Goal: Information Seeking & Learning: Learn about a topic

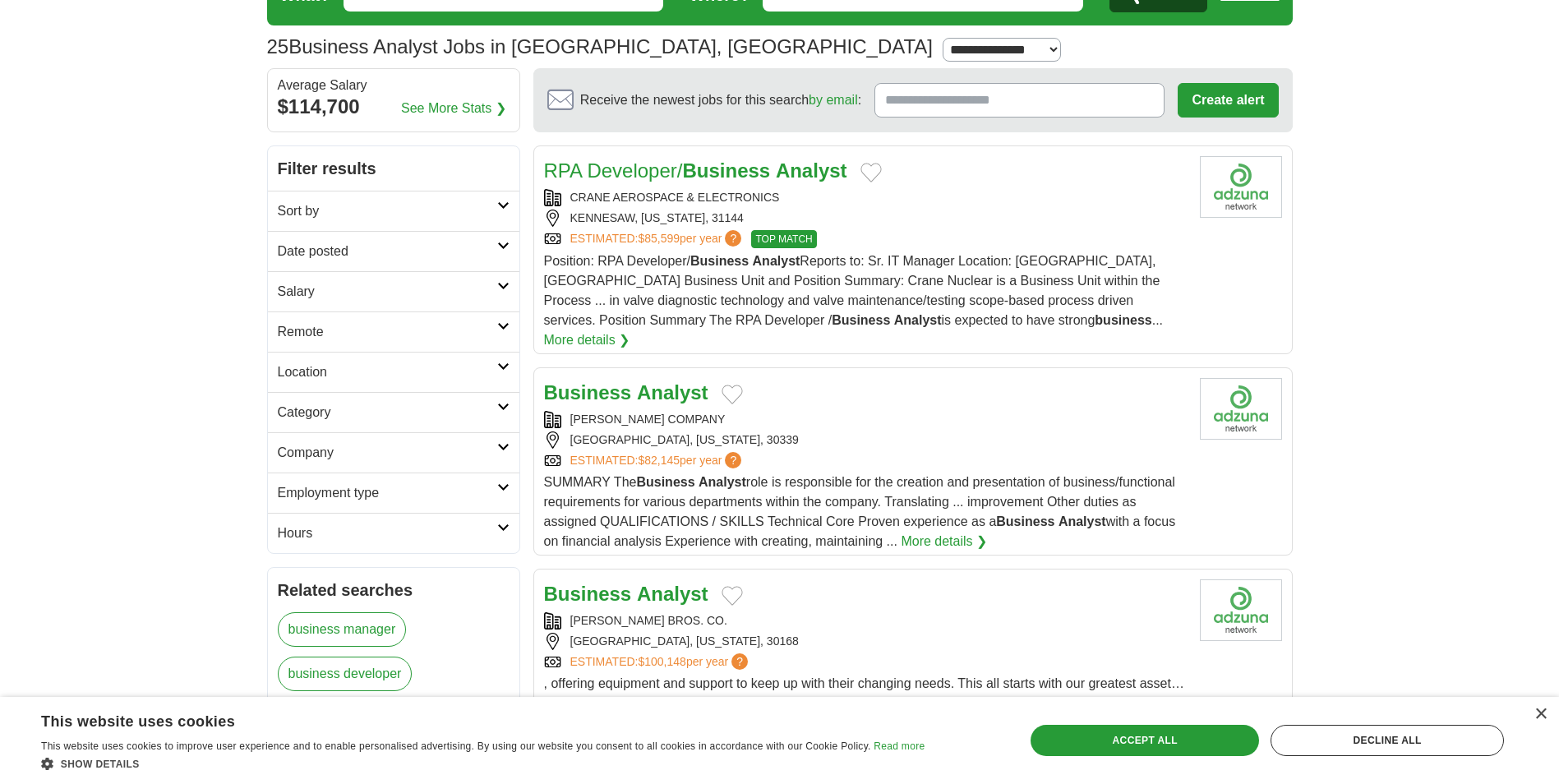
scroll to position [82, 0]
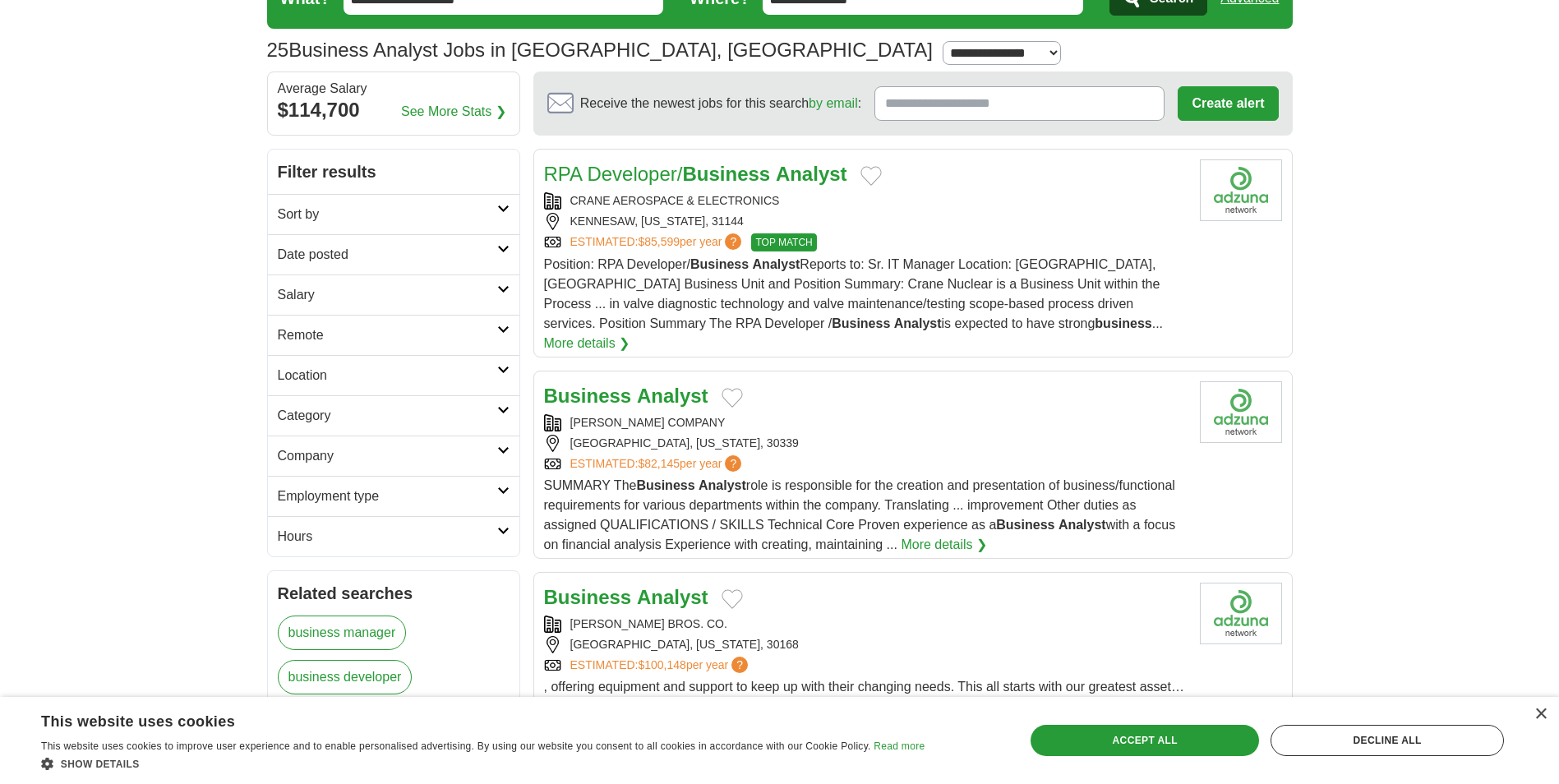
click at [455, 239] on link "Date posted" at bounding box center [393, 254] width 252 height 40
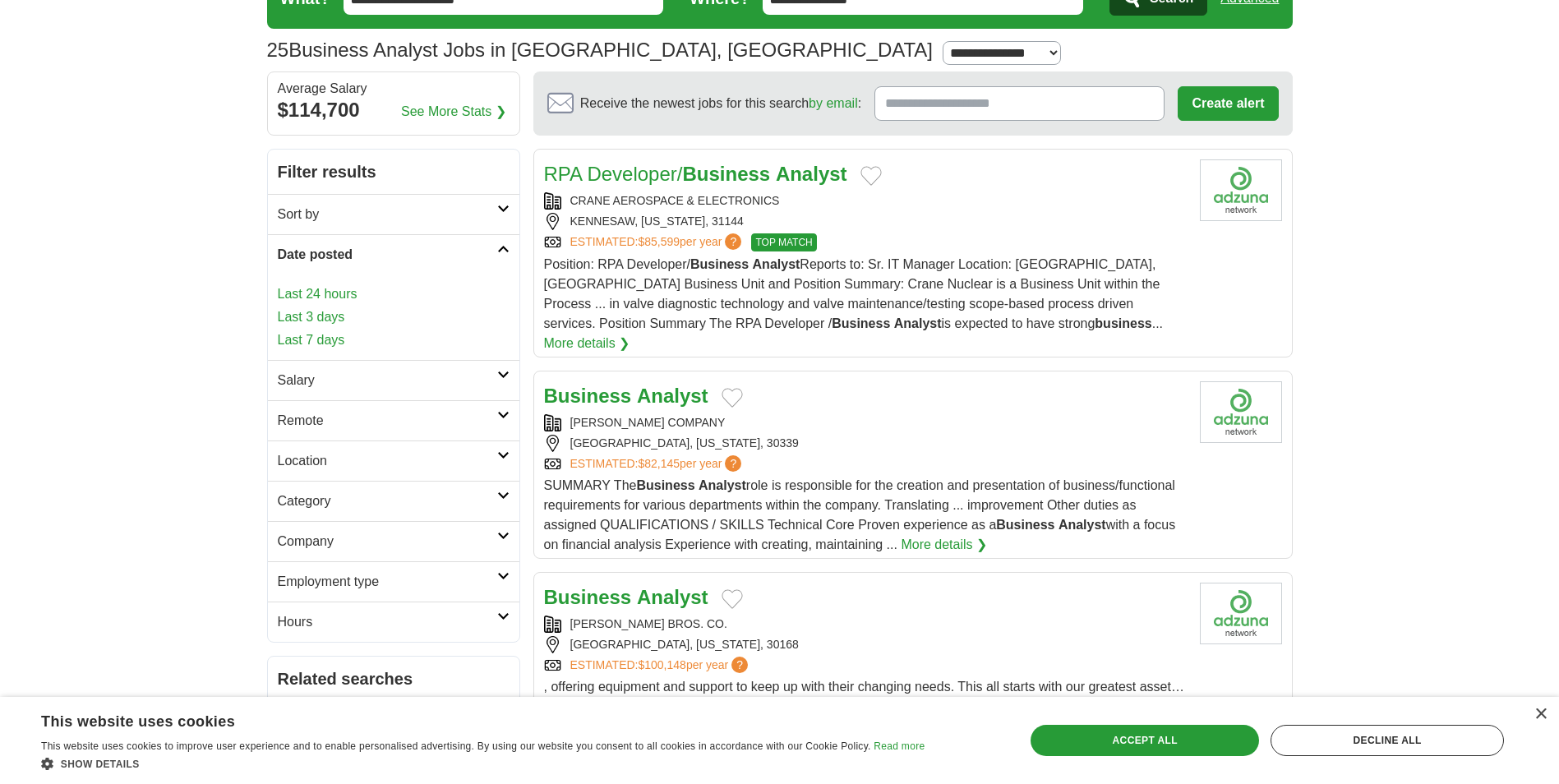
click at [323, 337] on link "Last 7 days" at bounding box center [393, 341] width 232 height 20
click at [332, 341] on link "Last 7 days" at bounding box center [393, 341] width 232 height 20
click at [395, 382] on h2 "Salary" at bounding box center [388, 381] width 220 height 20
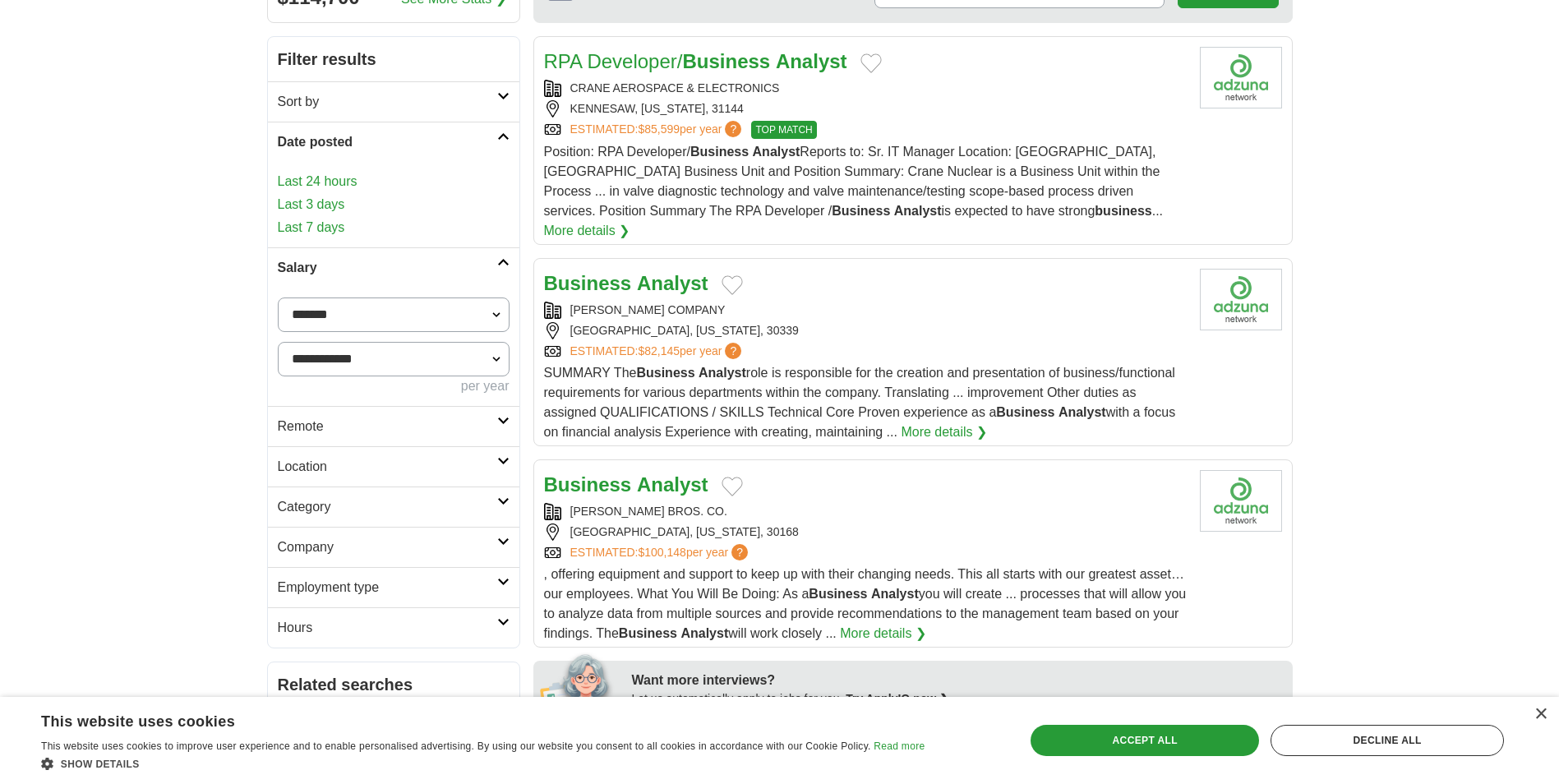
scroll to position [329, 0]
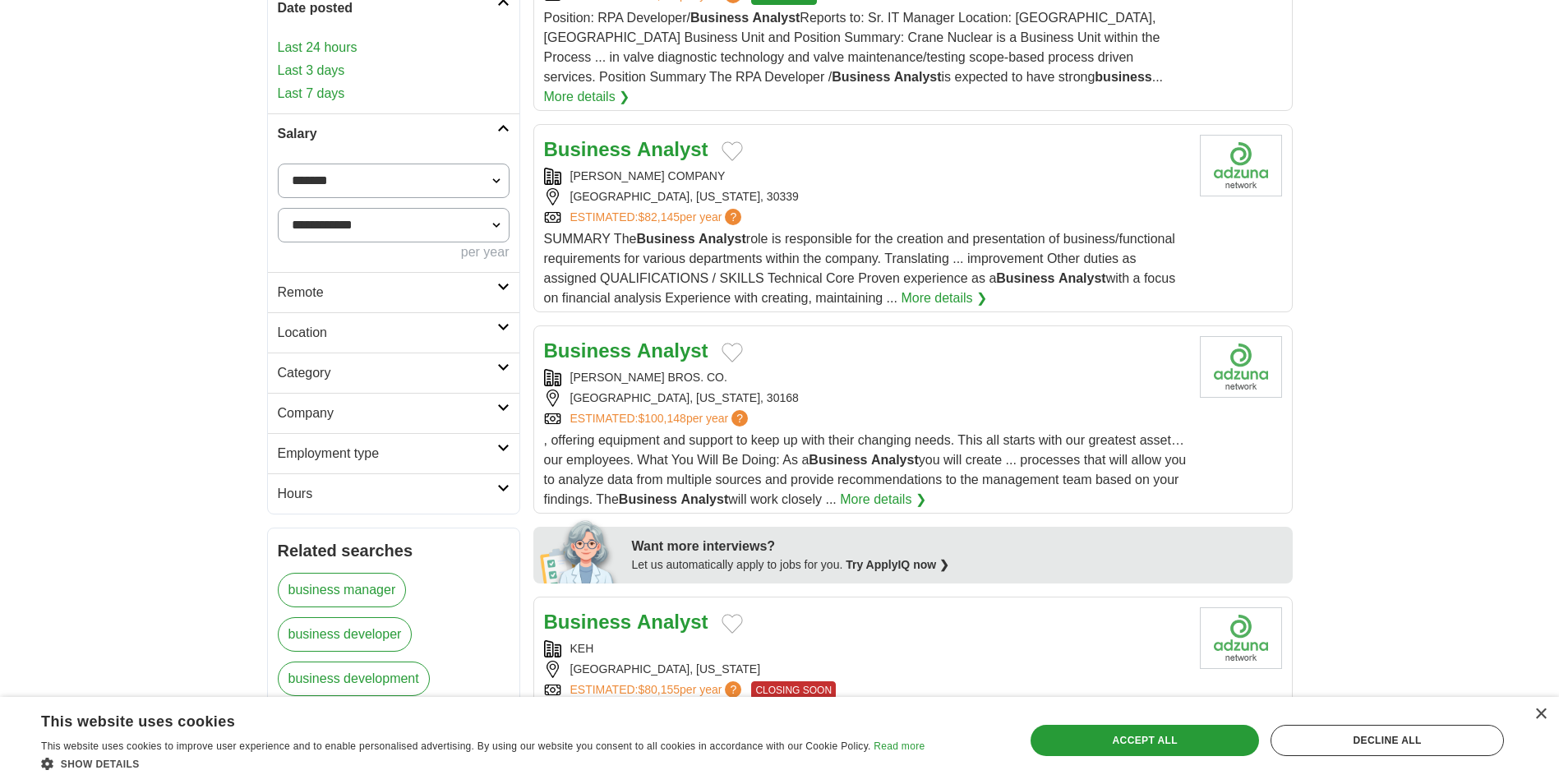
click at [411, 304] on link "Remote" at bounding box center [393, 292] width 252 height 40
click at [411, 306] on link "Remote" at bounding box center [393, 292] width 252 height 40
click at [393, 348] on link "Location" at bounding box center [393, 332] width 252 height 40
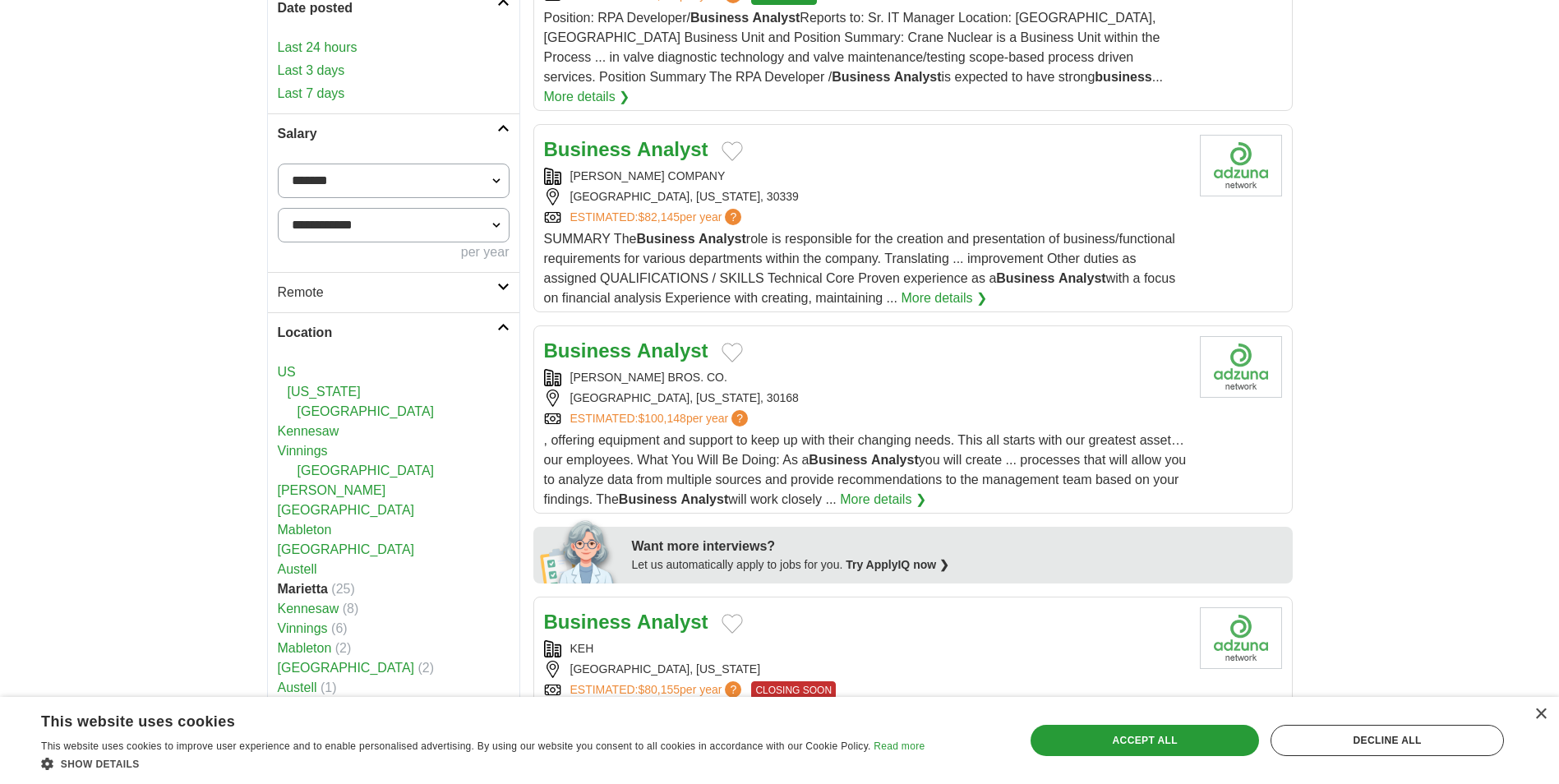
click at [393, 348] on link "Location" at bounding box center [393, 332] width 252 height 40
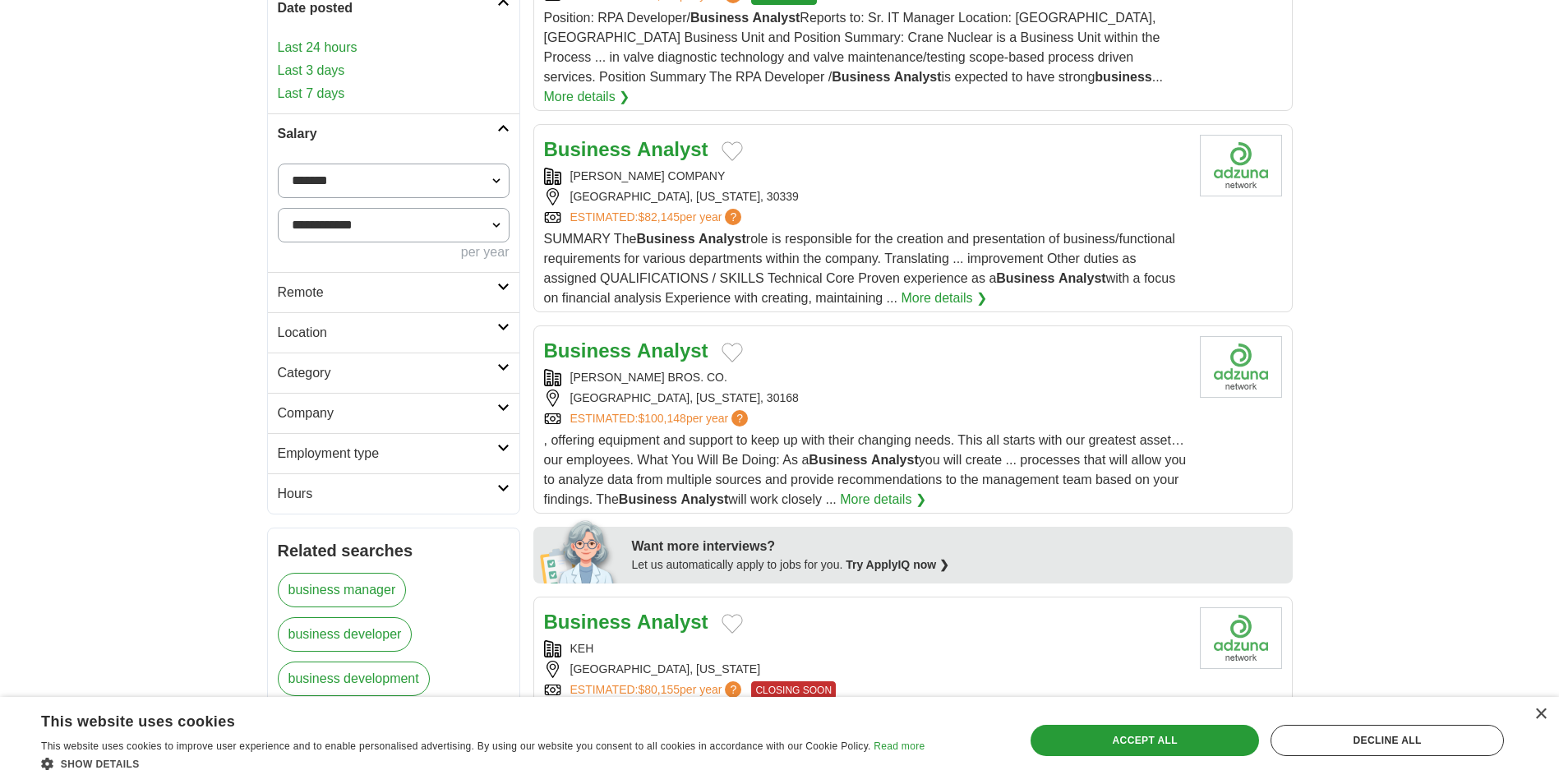
click at [385, 384] on link "Category" at bounding box center [393, 372] width 252 height 40
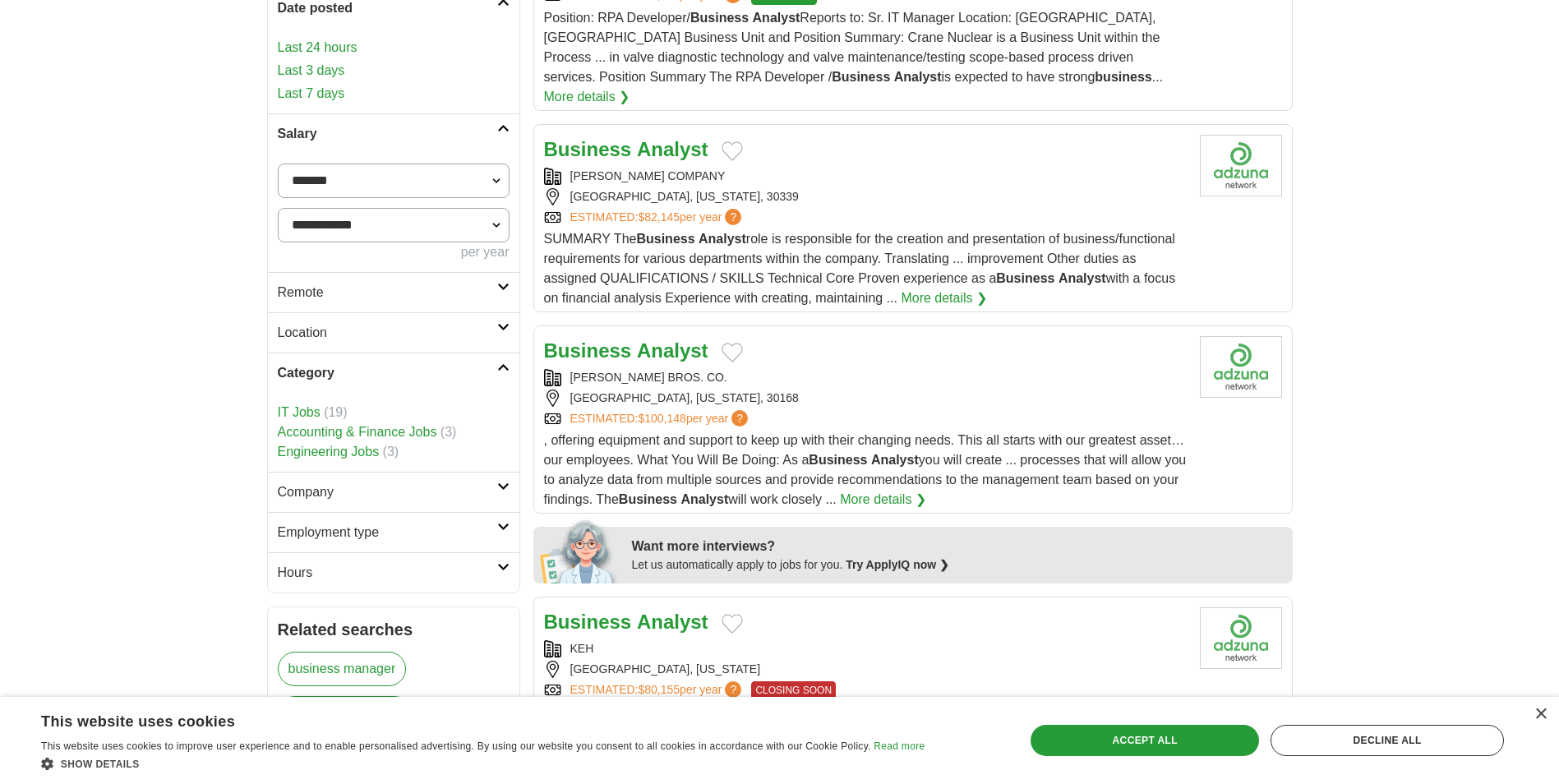
click at [385, 384] on link "Category" at bounding box center [393, 372] width 252 height 40
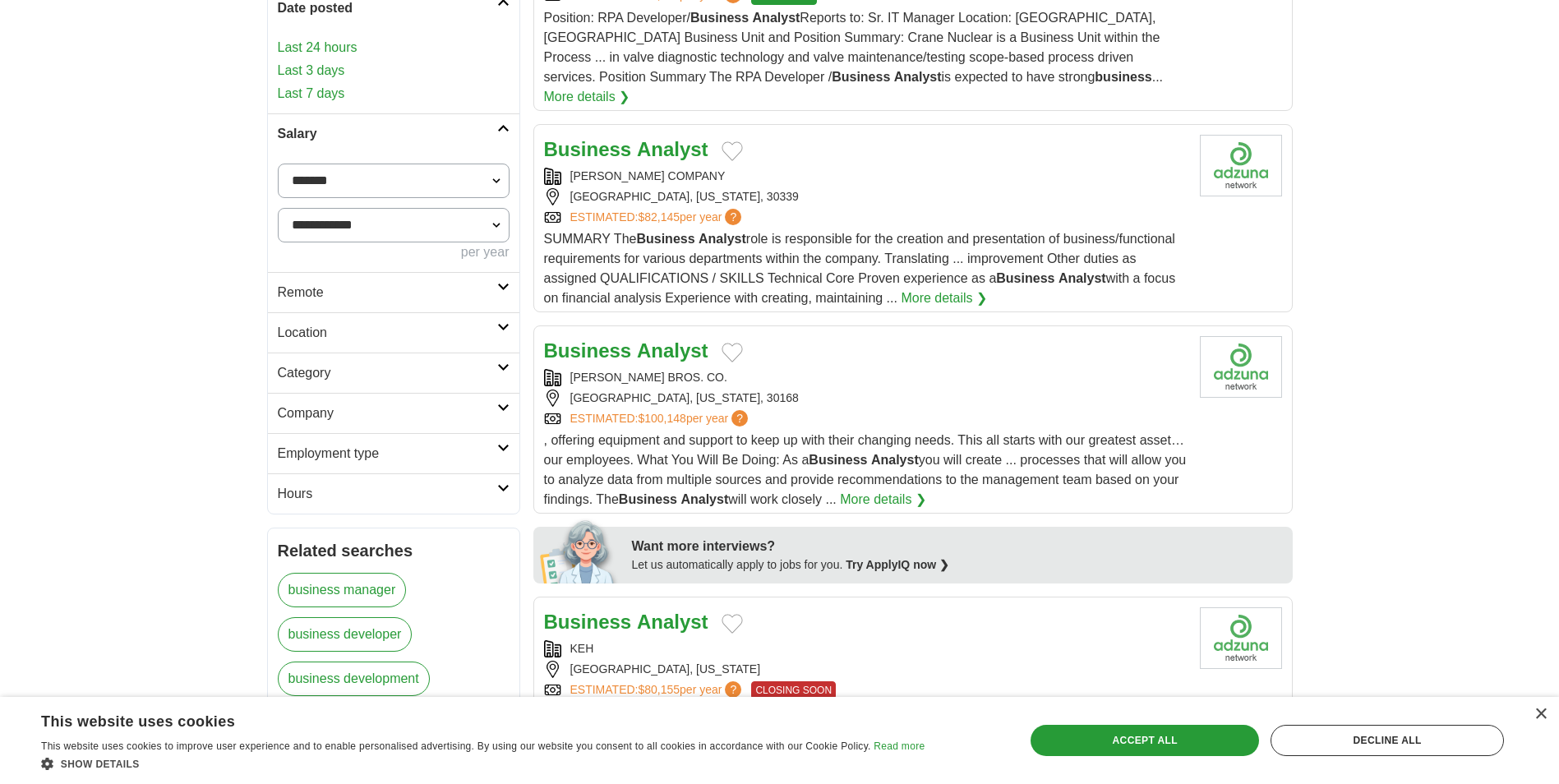
click at [370, 421] on h2 "Company" at bounding box center [388, 413] width 220 height 20
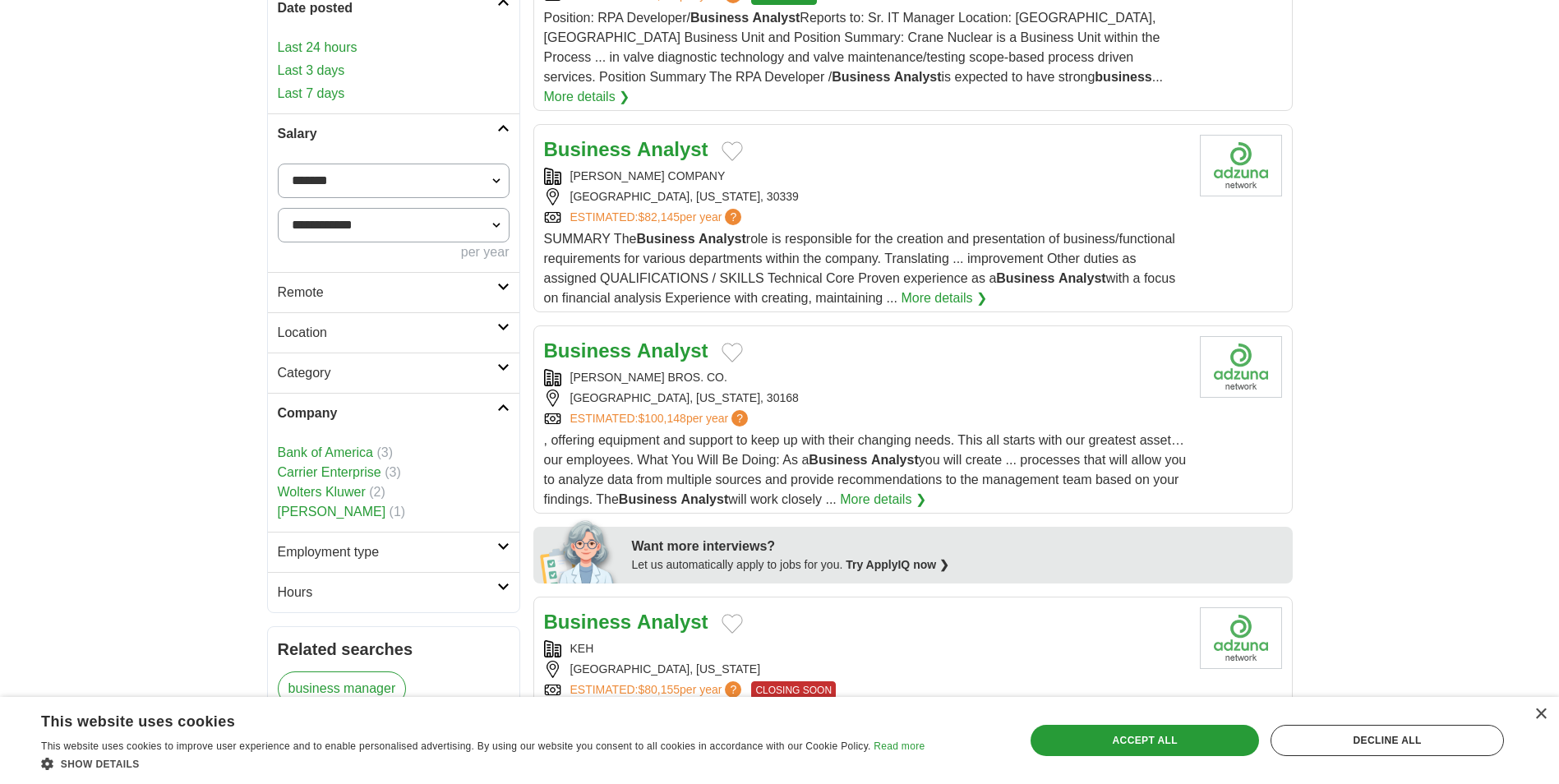
click at [370, 421] on h2 "Company" at bounding box center [388, 413] width 220 height 20
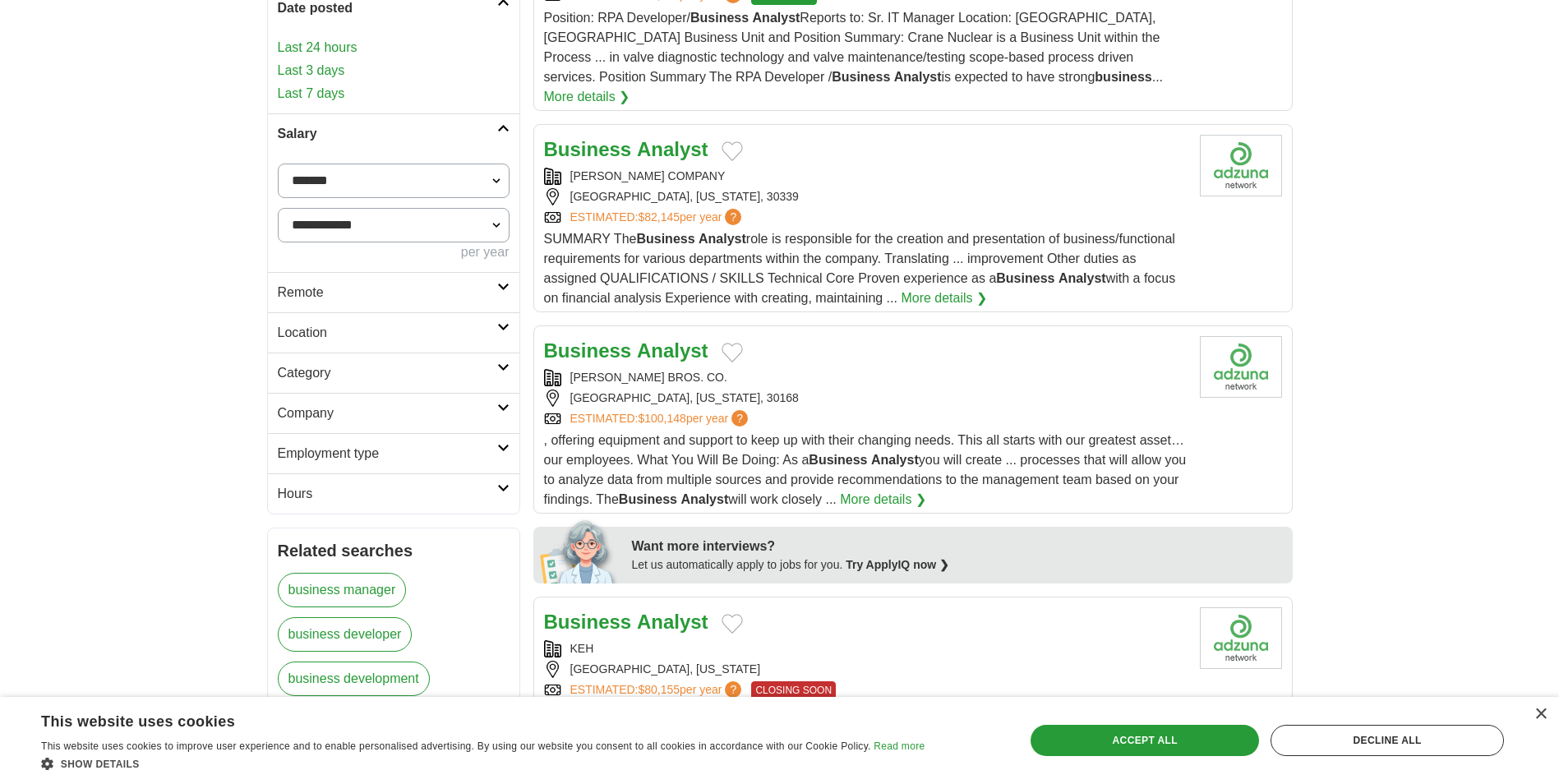
click at [362, 462] on h2 "Employment type" at bounding box center [388, 454] width 220 height 20
click at [359, 497] on h2 "Hours" at bounding box center [388, 507] width 220 height 20
click at [359, 494] on h2 "Hours" at bounding box center [388, 494] width 220 height 20
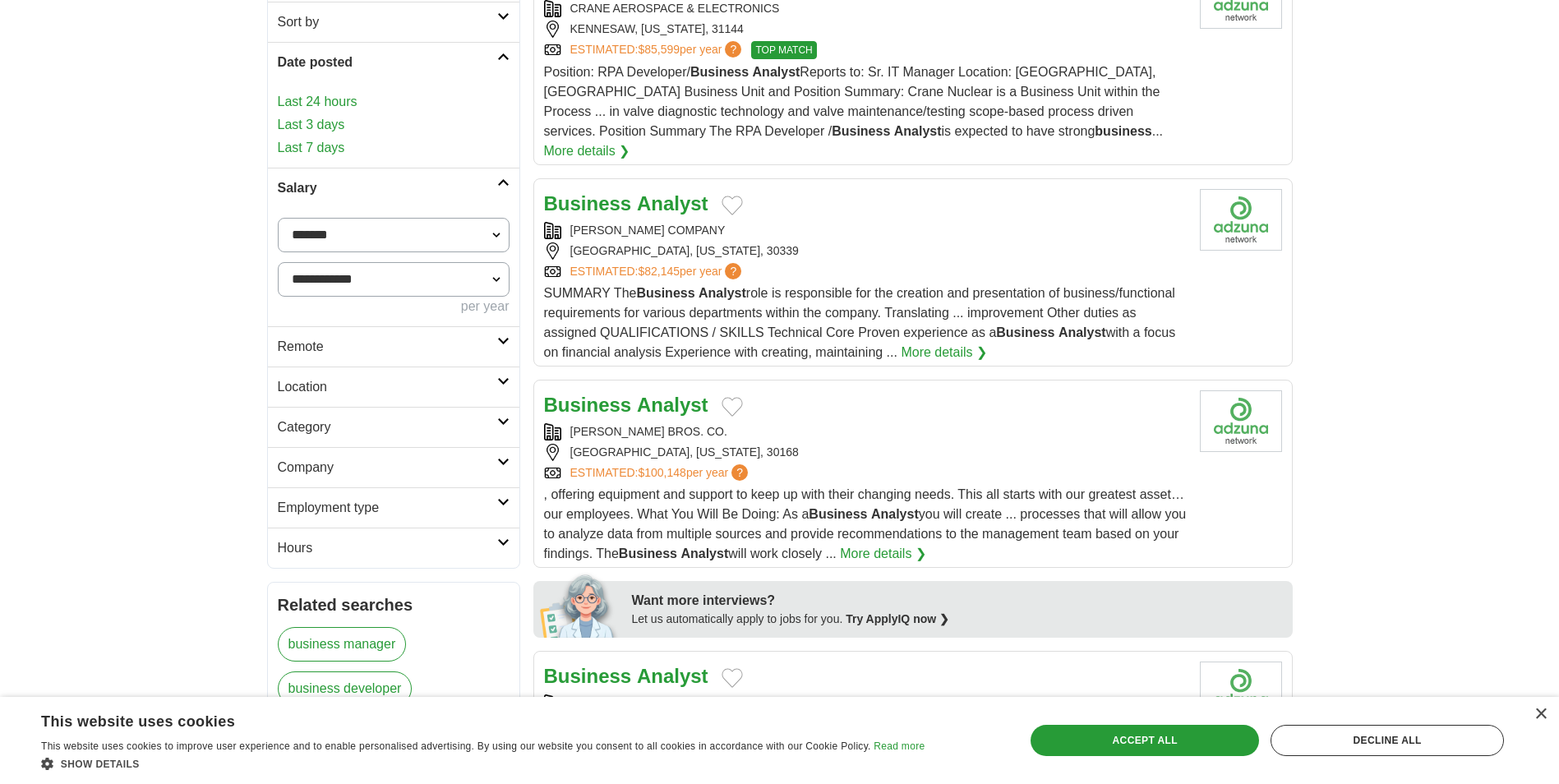
scroll to position [0, 0]
